Goal: Communication & Community: Answer question/provide support

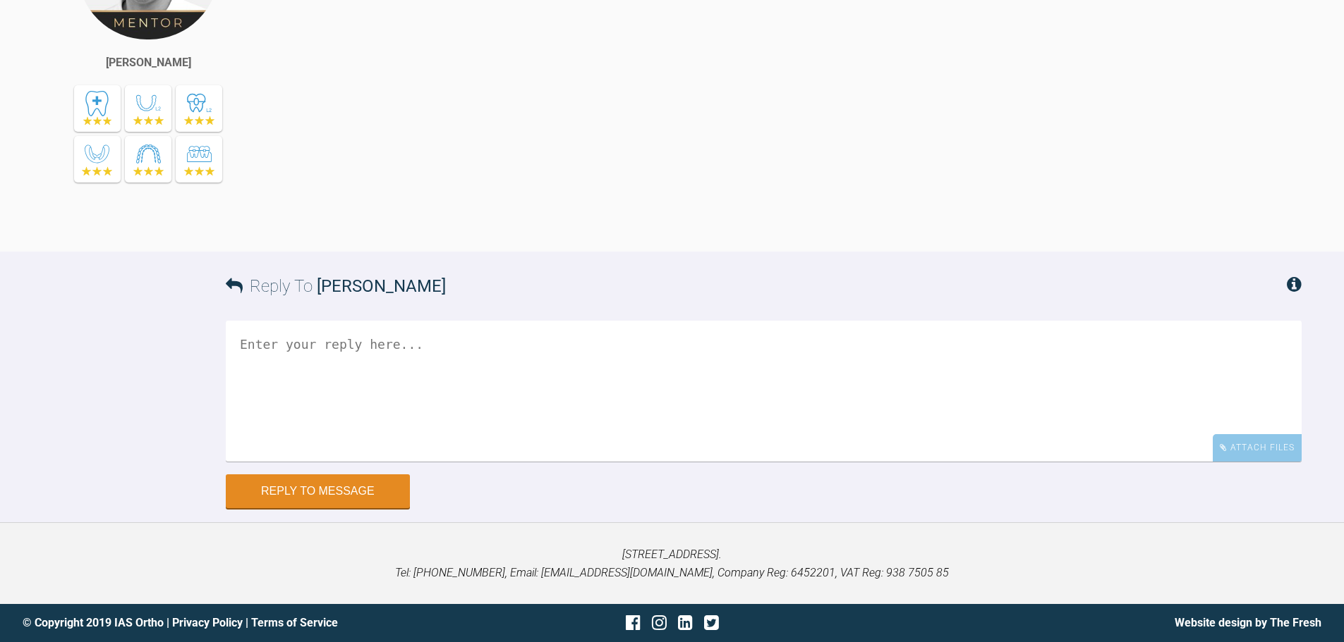
scroll to position [12020, 0]
click at [1255, 461] on div "Attach Files" at bounding box center [1256, 448] width 89 height 28
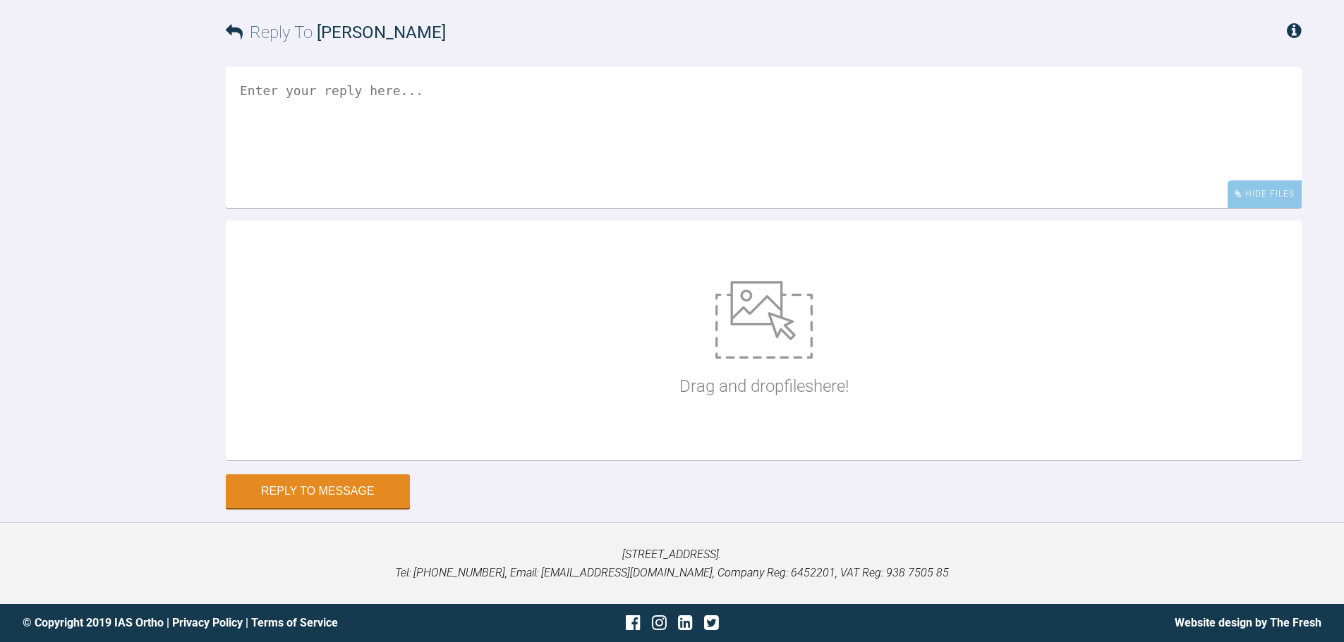
scroll to position [12274, 0]
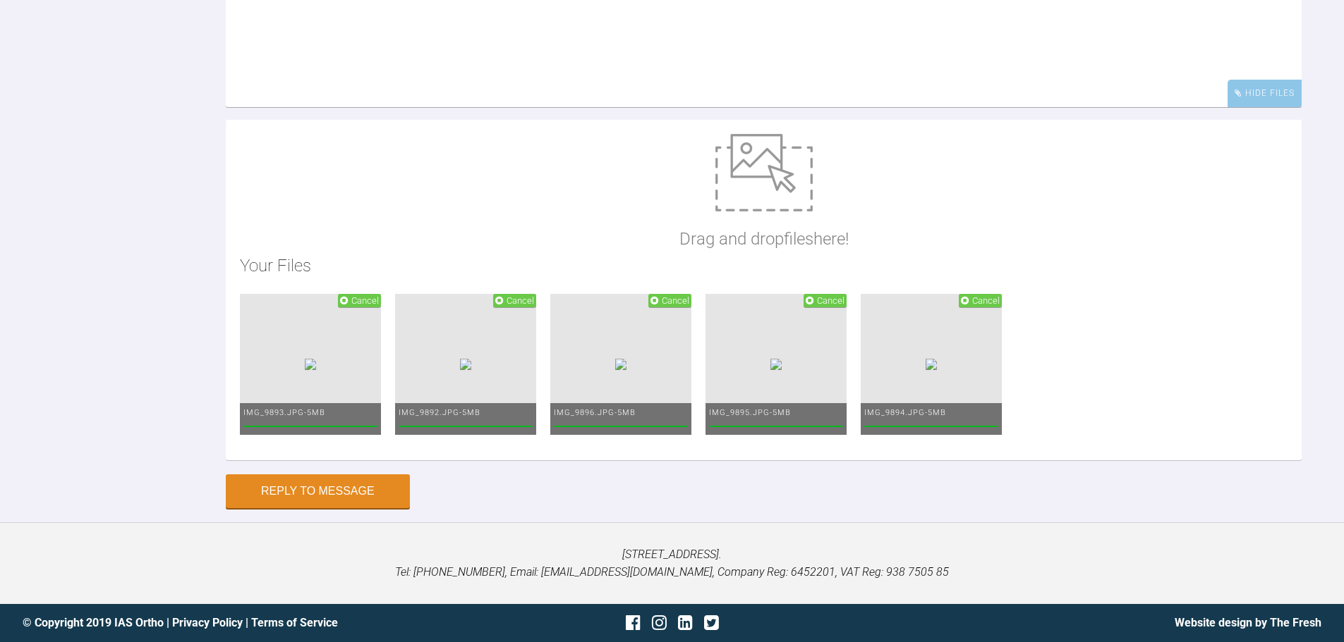
click at [565, 107] on textarea at bounding box center [764, 36] width 1076 height 141
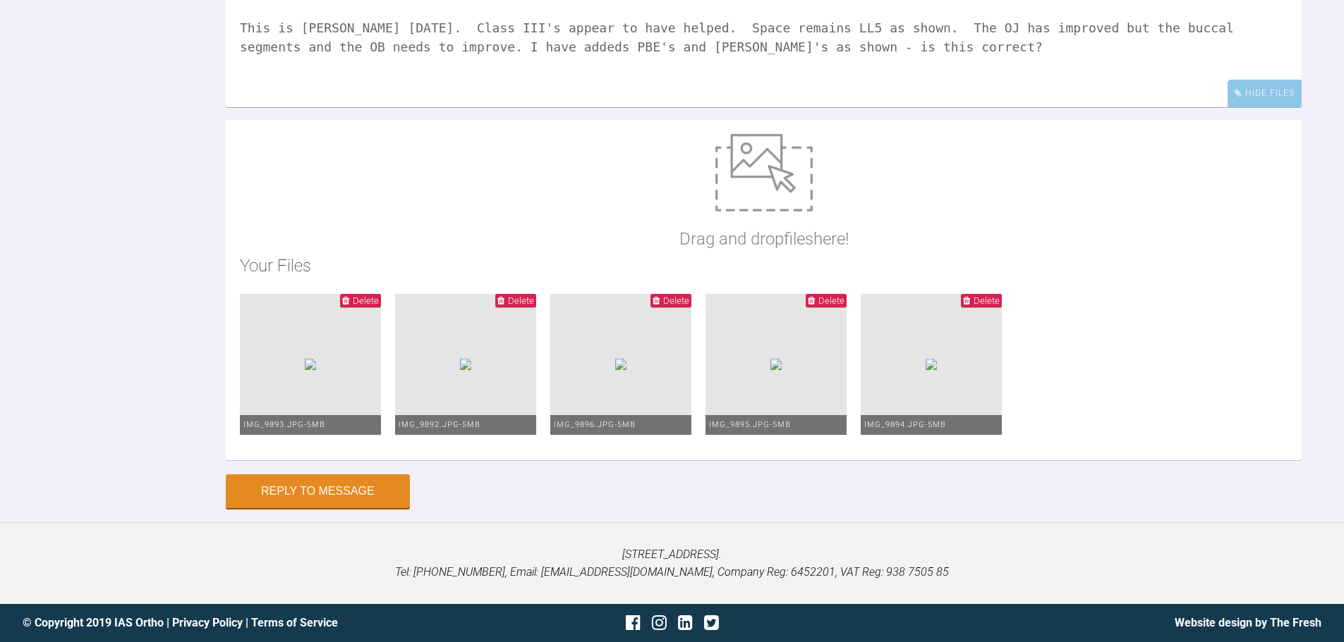
click at [392, 107] on textarea "Hi [PERSON_NAME], This is [PERSON_NAME] [DATE]. Class III's appear to have help…" at bounding box center [764, 36] width 1076 height 141
click at [736, 59] on textarea "Hi [PERSON_NAME], This is [PERSON_NAME] [DATE]. Class III's appear to have help…" at bounding box center [764, 36] width 1076 height 141
type textarea "Hi [PERSON_NAME], This is [PERSON_NAME] [DATE]. Class III's appear to have help…"
click at [353, 491] on button "Reply to Message" at bounding box center [318, 493] width 184 height 34
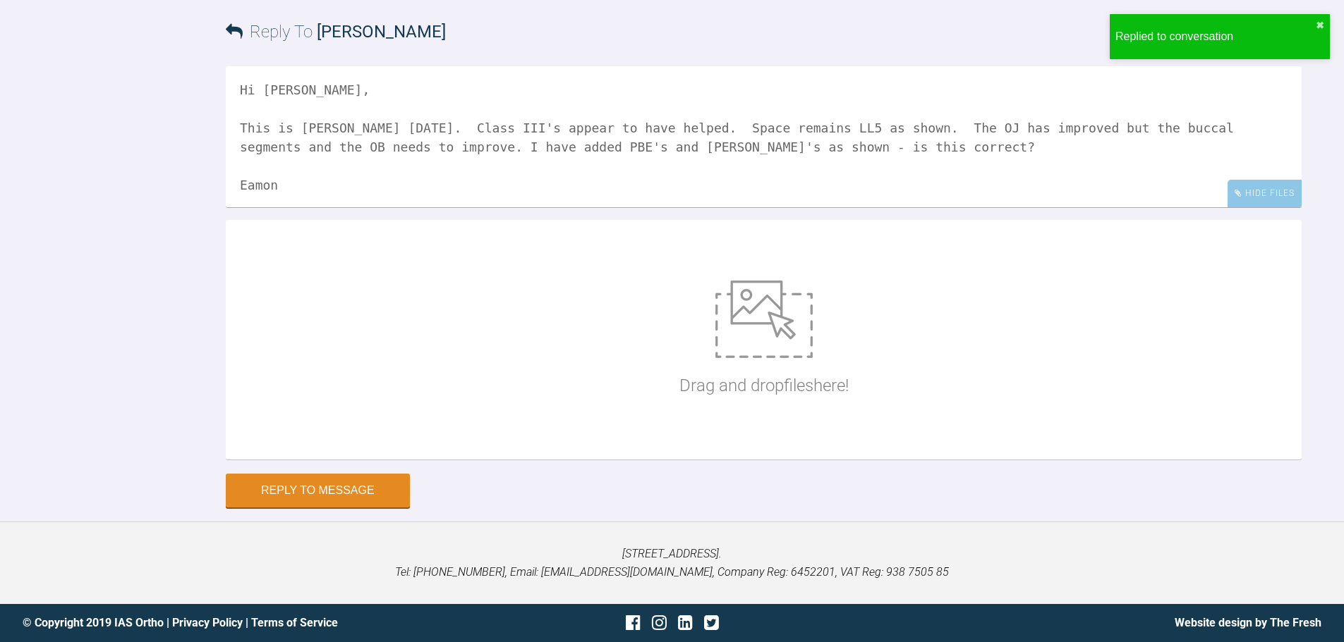
scroll to position [12490, 0]
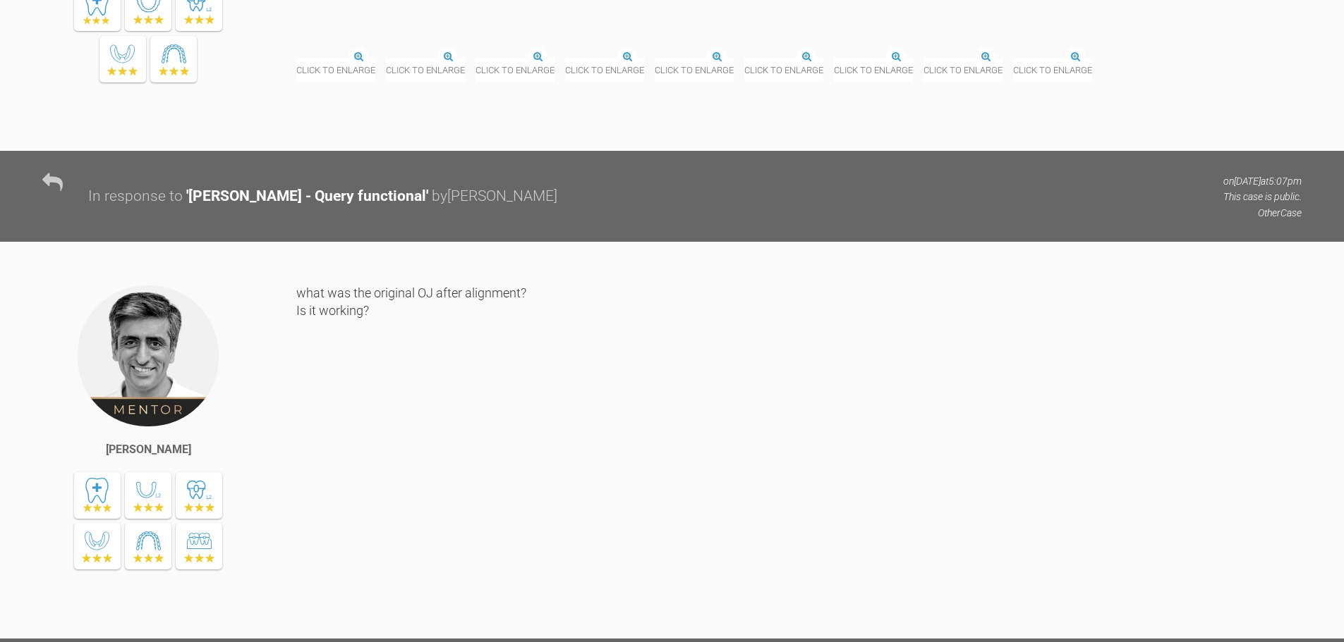
scroll to position [4960, 0]
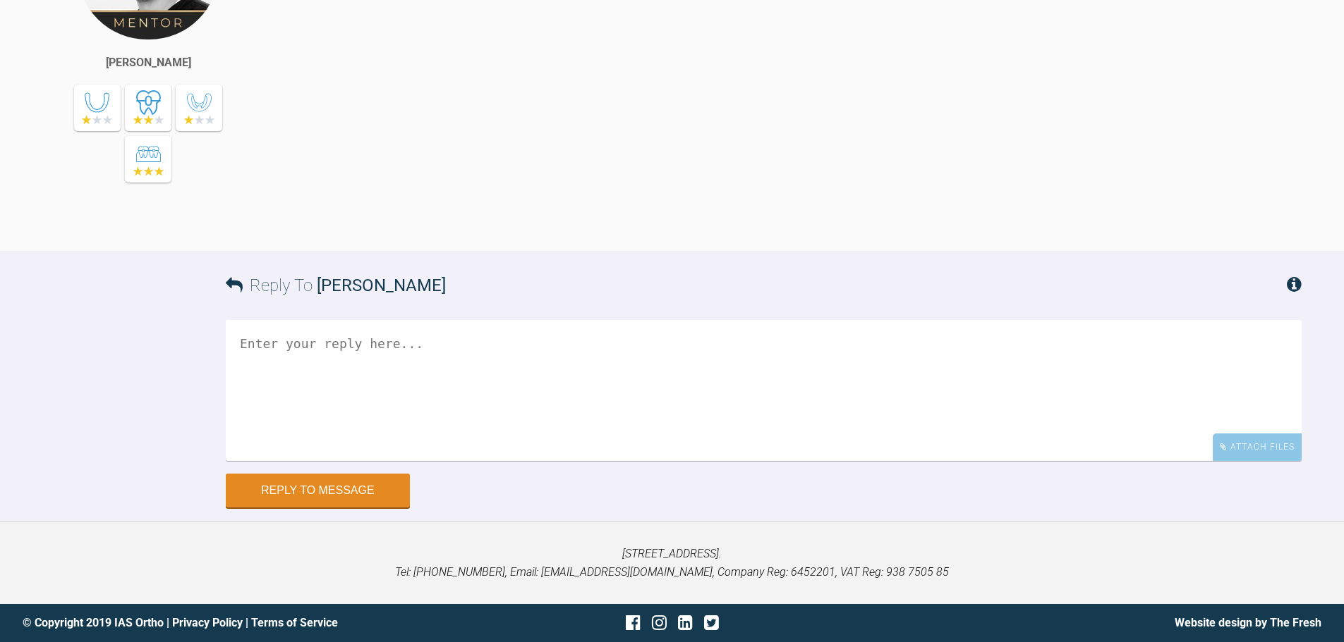
scroll to position [11580, 0]
